Goal: Task Accomplishment & Management: Complete application form

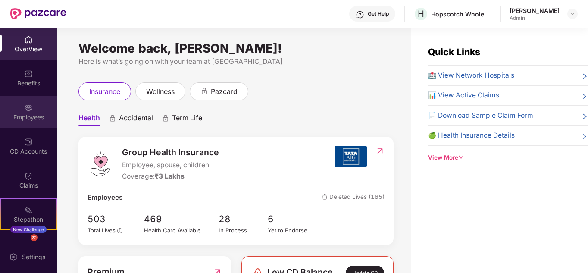
click at [24, 123] on div "Employees" at bounding box center [28, 112] width 57 height 32
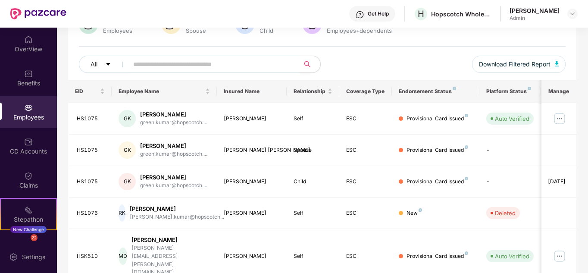
scroll to position [81, 0]
click at [162, 209] on div "[PERSON_NAME]" at bounding box center [177, 208] width 94 height 8
click at [125, 215] on div "RK" at bounding box center [121, 212] width 7 height 17
click at [94, 215] on div "HS1076" at bounding box center [91, 213] width 28 height 8
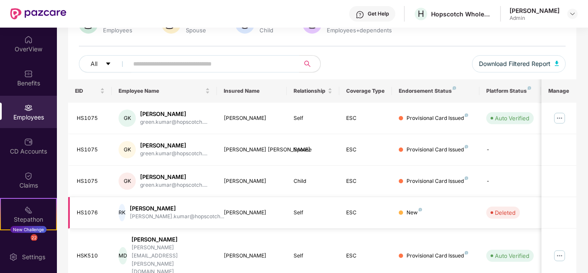
scroll to position [114, 0]
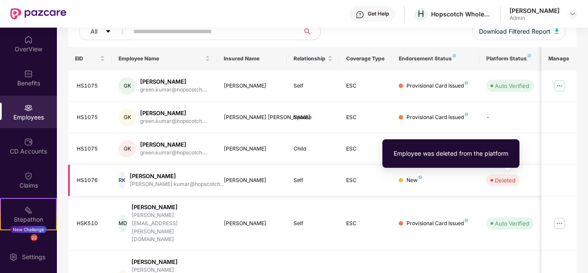
click at [508, 184] on div "Deleted" at bounding box center [505, 180] width 21 height 9
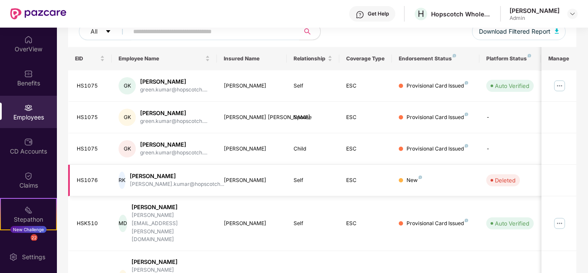
click at [564, 179] on td at bounding box center [558, 180] width 35 height 31
click at [82, 180] on div "HS1076" at bounding box center [91, 180] width 28 height 8
click at [176, 179] on div "[PERSON_NAME]" at bounding box center [177, 176] width 94 height 8
click at [554, 59] on th "Manage" at bounding box center [558, 58] width 35 height 23
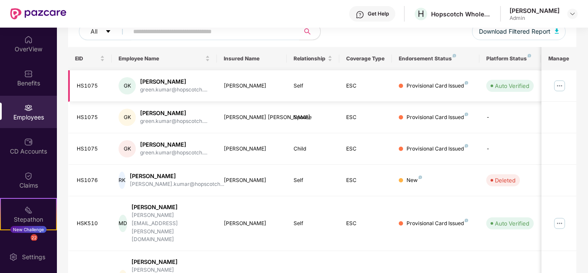
scroll to position [0, 0]
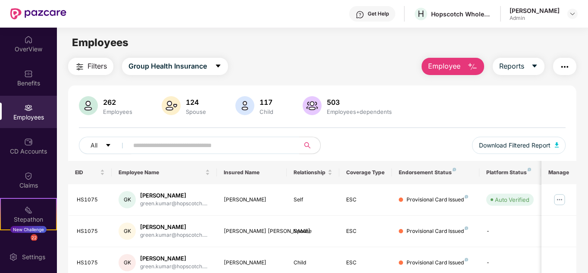
click at [449, 59] on button "Employee" at bounding box center [452, 66] width 62 height 17
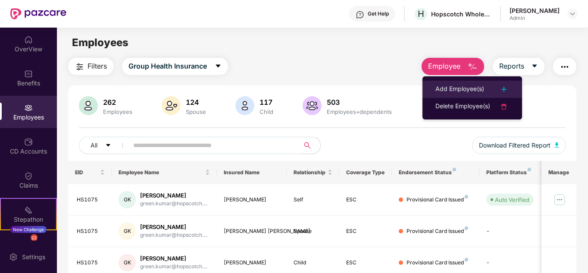
click at [443, 87] on div "Add Employee(s)" at bounding box center [459, 89] width 49 height 10
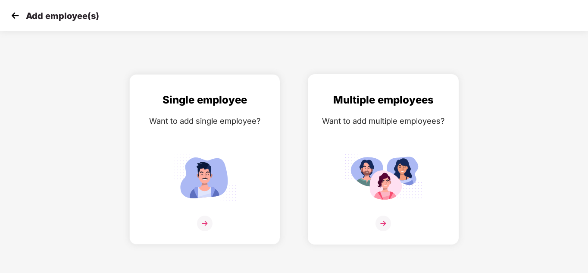
click at [382, 167] on img at bounding box center [383, 177] width 78 height 54
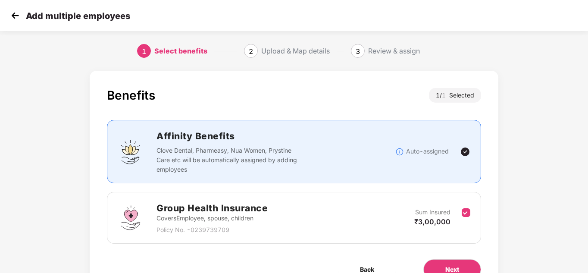
scroll to position [46, 0]
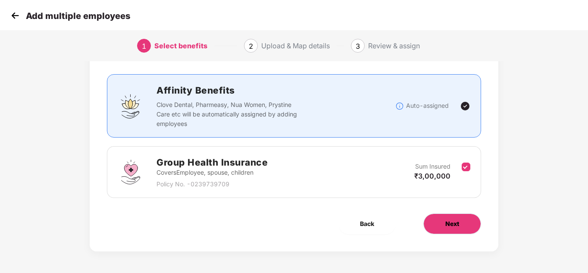
click at [447, 219] on span "Next" at bounding box center [452, 223] width 14 height 9
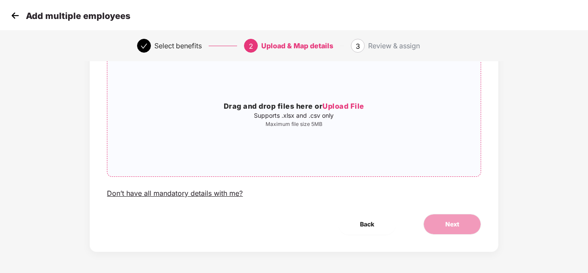
scroll to position [73, 0]
click at [332, 106] on span "Upload File" at bounding box center [343, 105] width 42 height 9
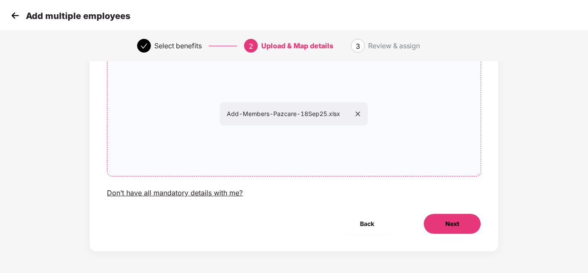
click at [451, 222] on span "Next" at bounding box center [452, 223] width 14 height 9
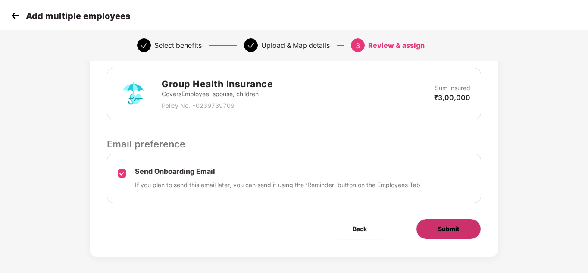
scroll to position [217, 0]
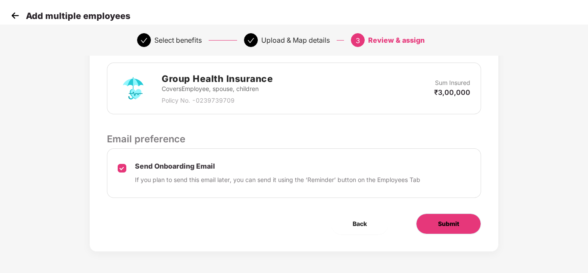
click at [446, 233] on button "Submit" at bounding box center [448, 223] width 65 height 21
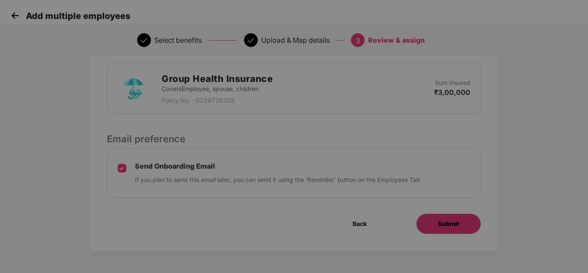
scroll to position [0, 0]
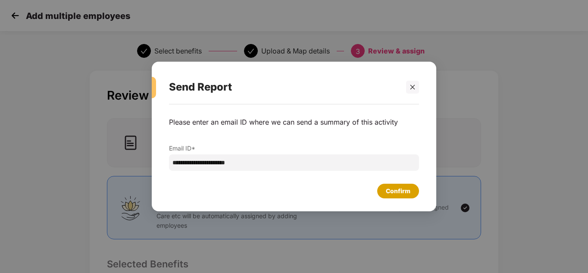
click at [393, 193] on div "Confirm" at bounding box center [398, 190] width 25 height 9
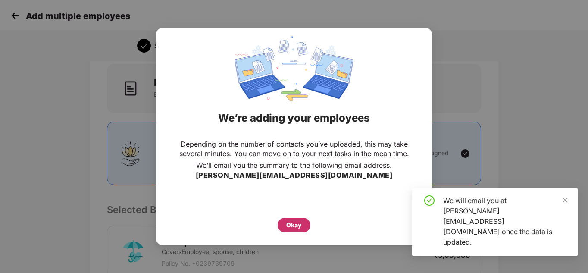
click at [299, 228] on div "Okay" at bounding box center [294, 224] width 16 height 9
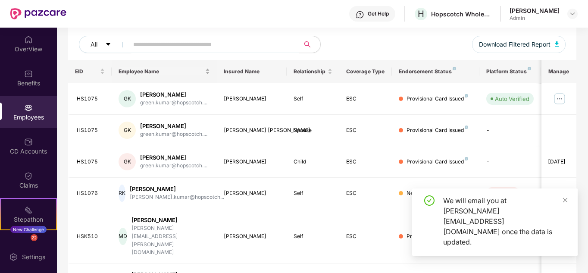
scroll to position [102, 0]
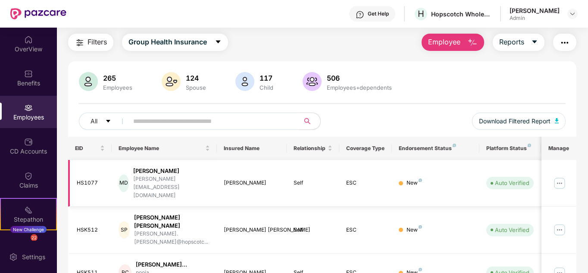
scroll to position [83, 0]
